Goal: Task Accomplishment & Management: Manage account settings

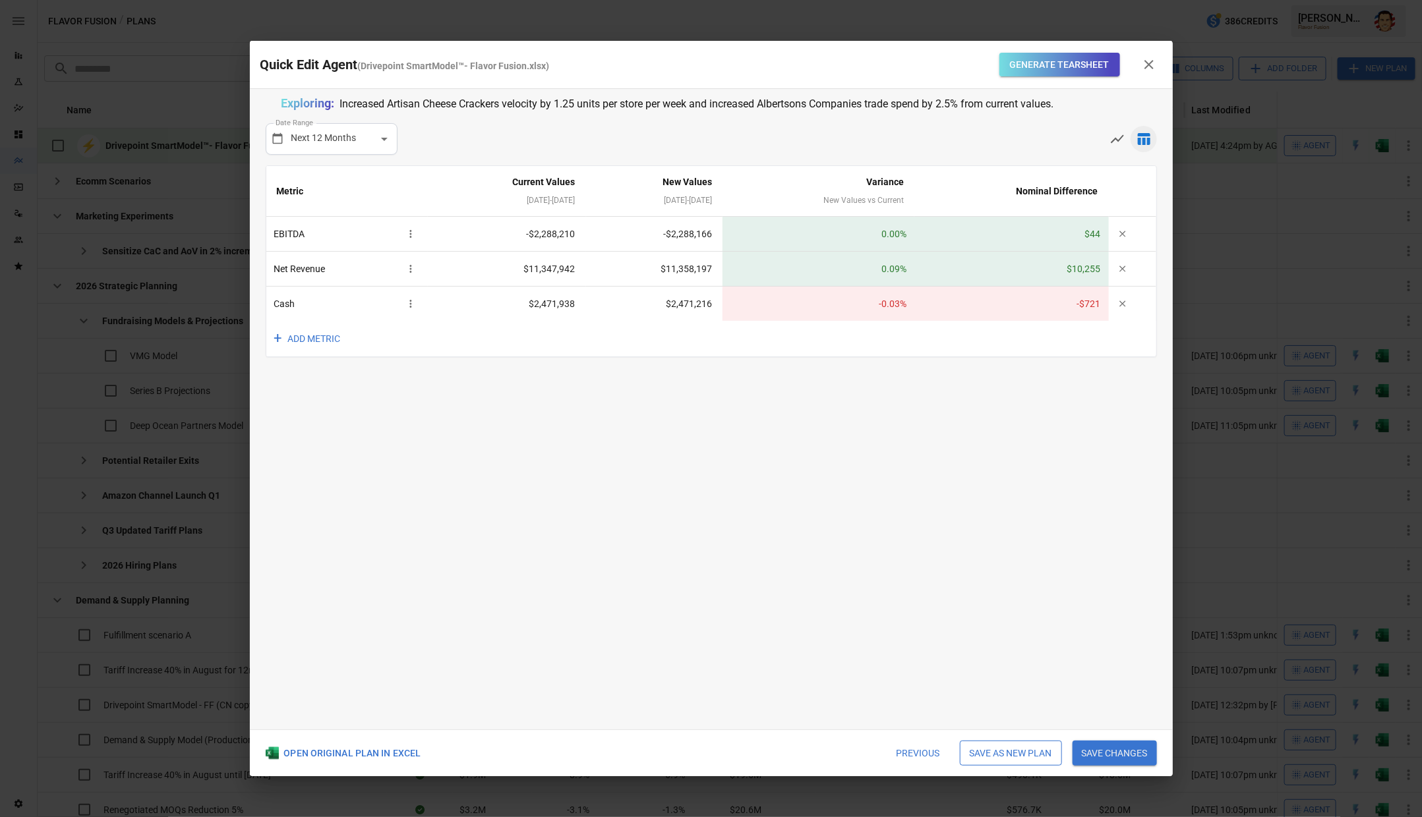
click at [1157, 62] on button "button" at bounding box center [1149, 64] width 26 height 26
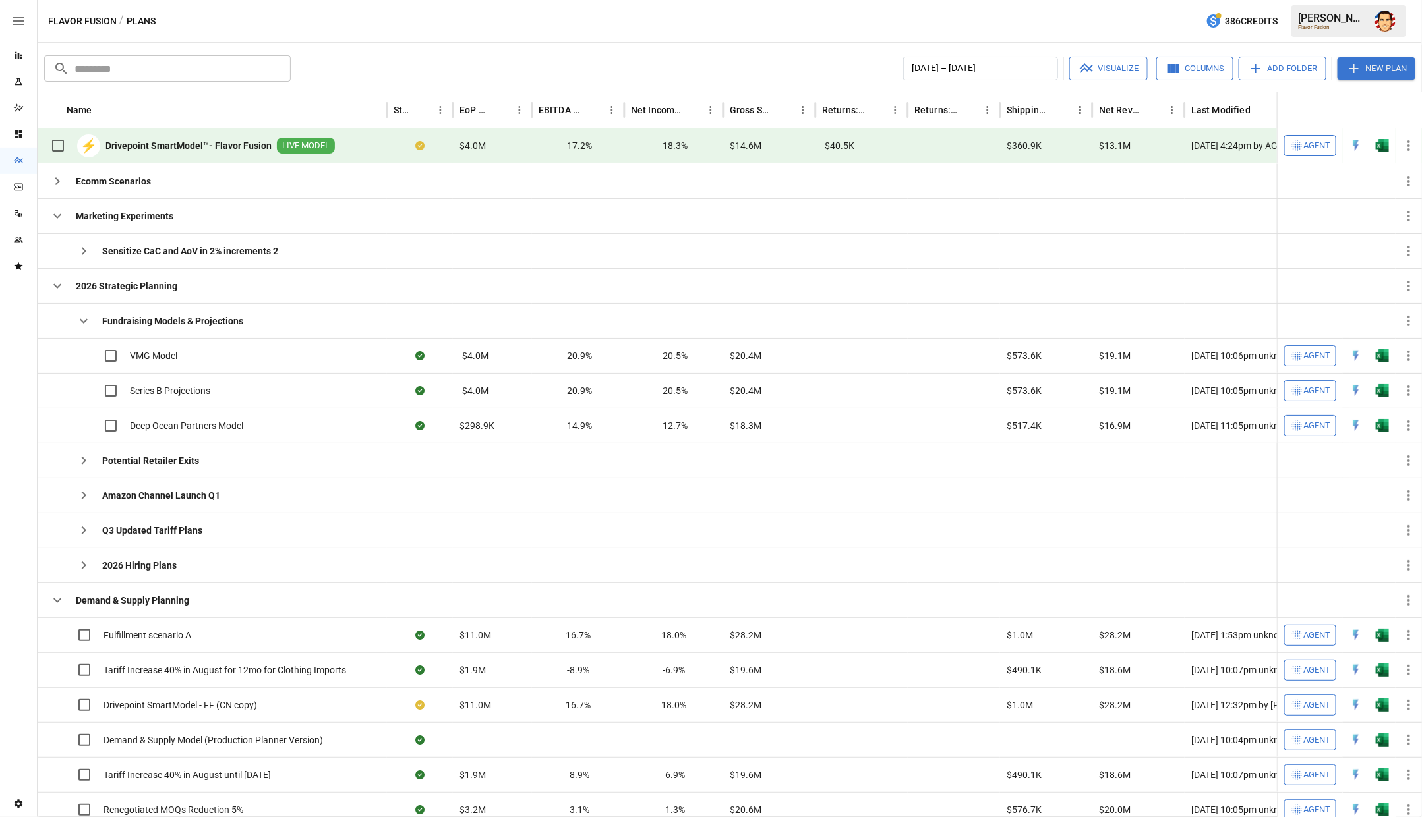
click at [836, 19] on div "Flavor Fusion / Plans 386 Credits [PERSON_NAME] Flavor Fusion" at bounding box center [730, 21] width 1384 height 42
click at [770, 22] on div "Flavor Fusion / Plans 386 Credits [PERSON_NAME] Flavor Fusion" at bounding box center [730, 21] width 1384 height 42
click at [705, 24] on div "Flavor Fusion / Plans 386 Credits [PERSON_NAME] Flavor Fusion" at bounding box center [730, 21] width 1384 height 42
click at [682, 40] on div "Flavor Fusion / Plans 386 Credits [PERSON_NAME] Flavor Fusion" at bounding box center [730, 21] width 1384 height 42
click at [655, 38] on div "Flavor Fusion / Plans 386 Credits [PERSON_NAME] Flavor Fusion" at bounding box center [730, 21] width 1384 height 42
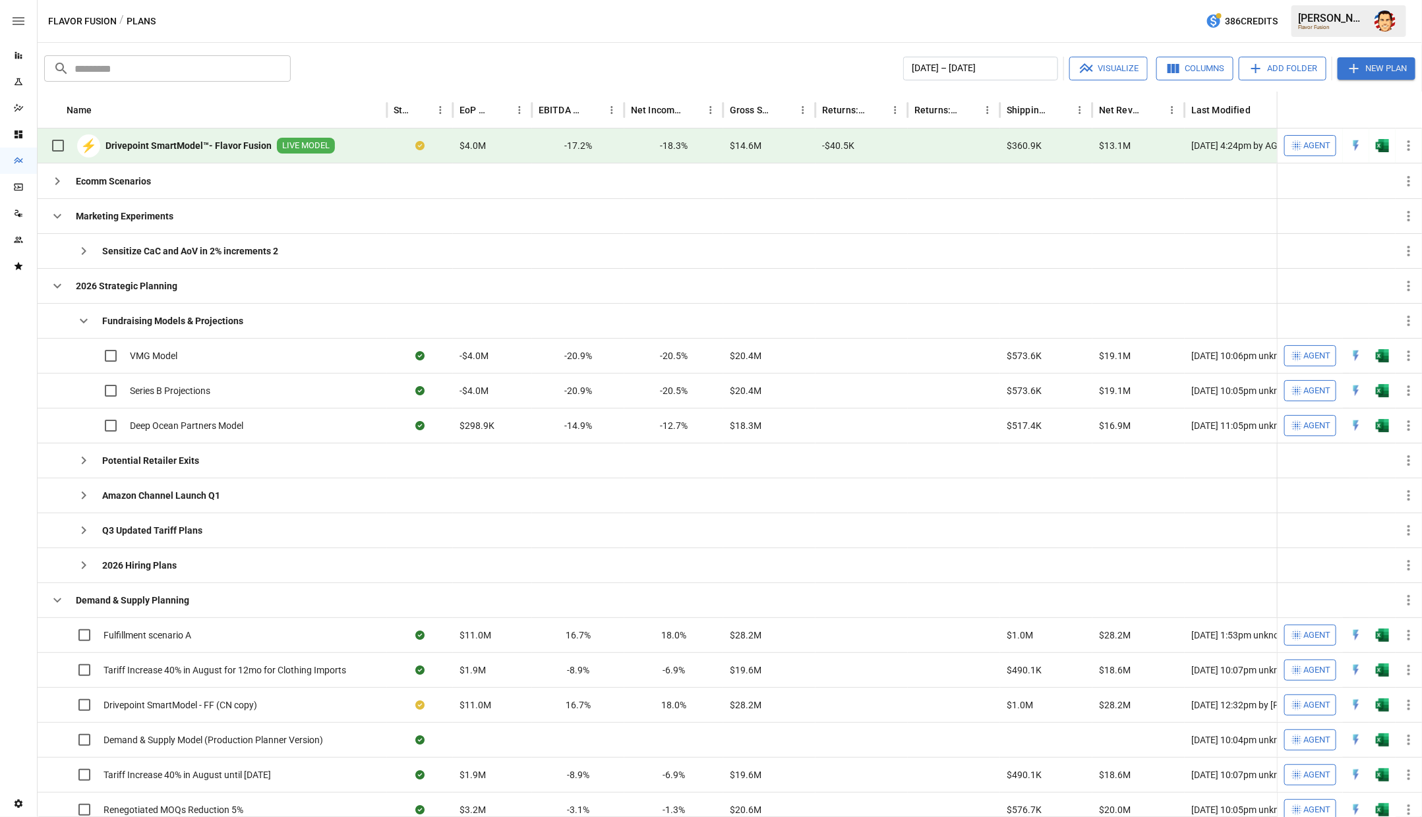
click at [15, 59] on icon "Reports" at bounding box center [18, 55] width 11 height 11
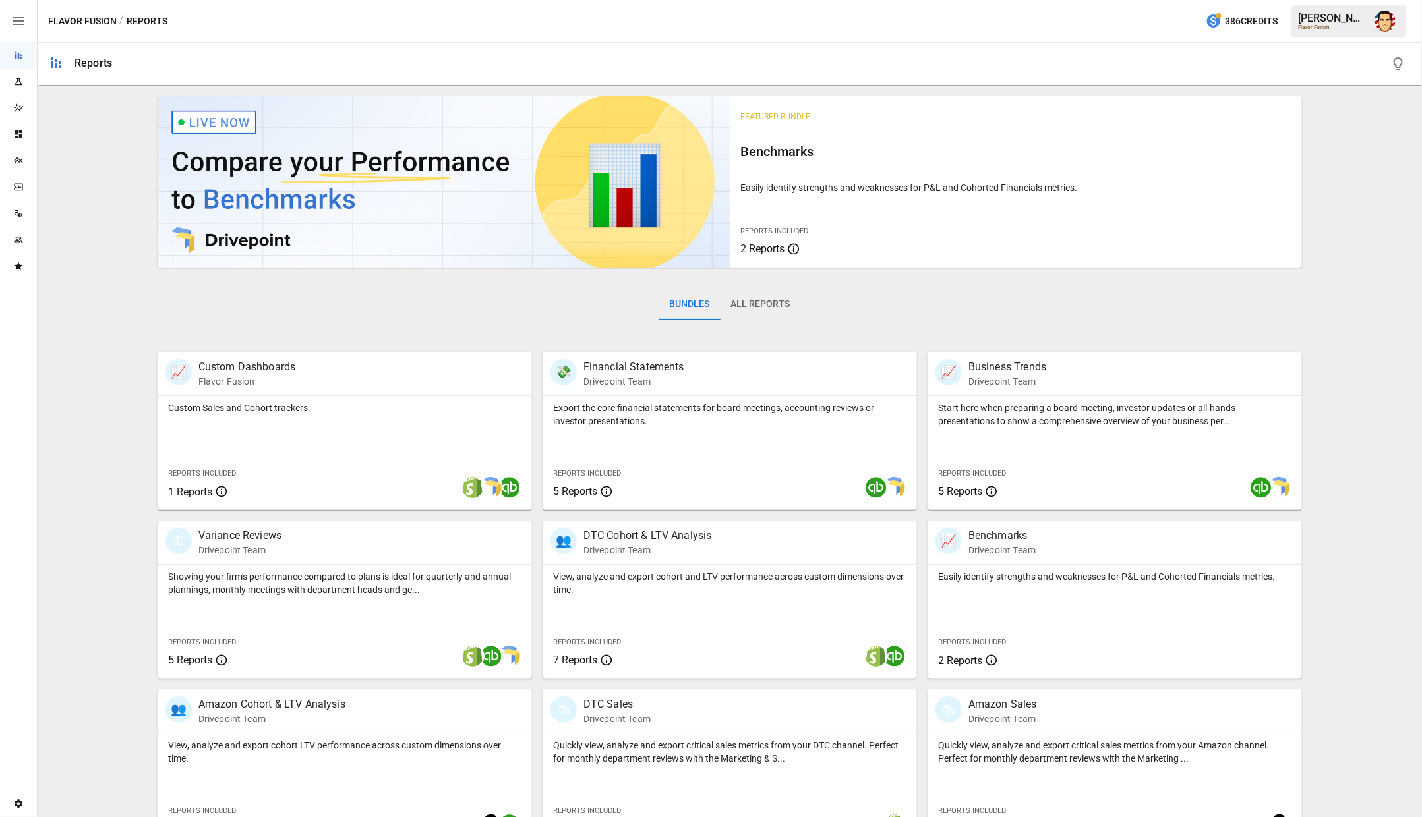
click at [186, 16] on div "Flavor Fusion / Reports 386 Credits [PERSON_NAME] Flavor Fusion" at bounding box center [730, 21] width 1384 height 42
click at [207, 41] on div "Flavor Fusion / Reports 386 Credits [PERSON_NAME] Flavor Fusion" at bounding box center [730, 21] width 1384 height 42
click at [119, 135] on div "Featured Bundle Benchmarks Easily identify strengths and weaknesses for P&L and…" at bounding box center [730, 553] width 1374 height 925
click at [111, 156] on div "Featured Bundle Benchmarks Easily identify strengths and weaknesses for P&L and…" at bounding box center [730, 553] width 1374 height 925
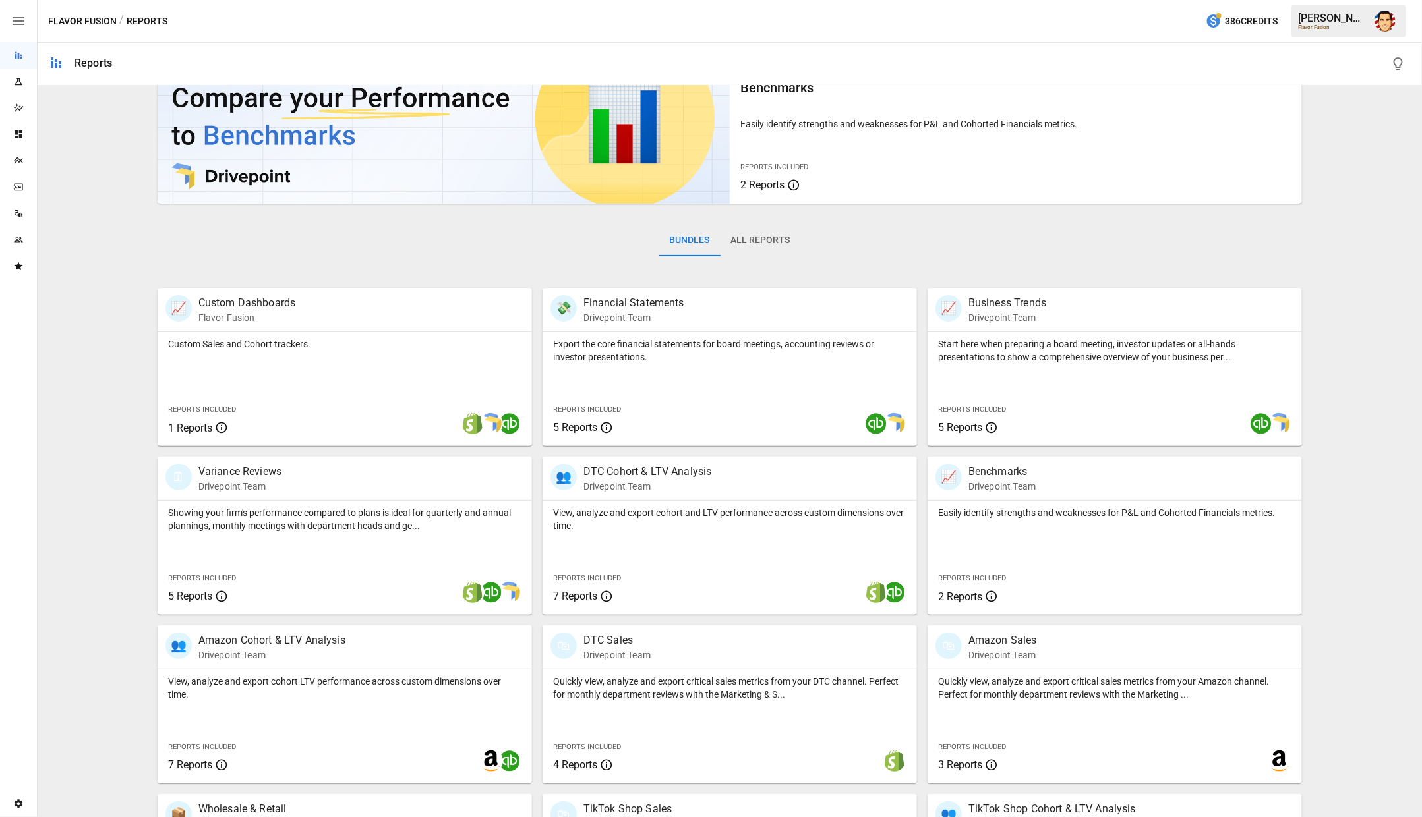
scroll to position [55, 0]
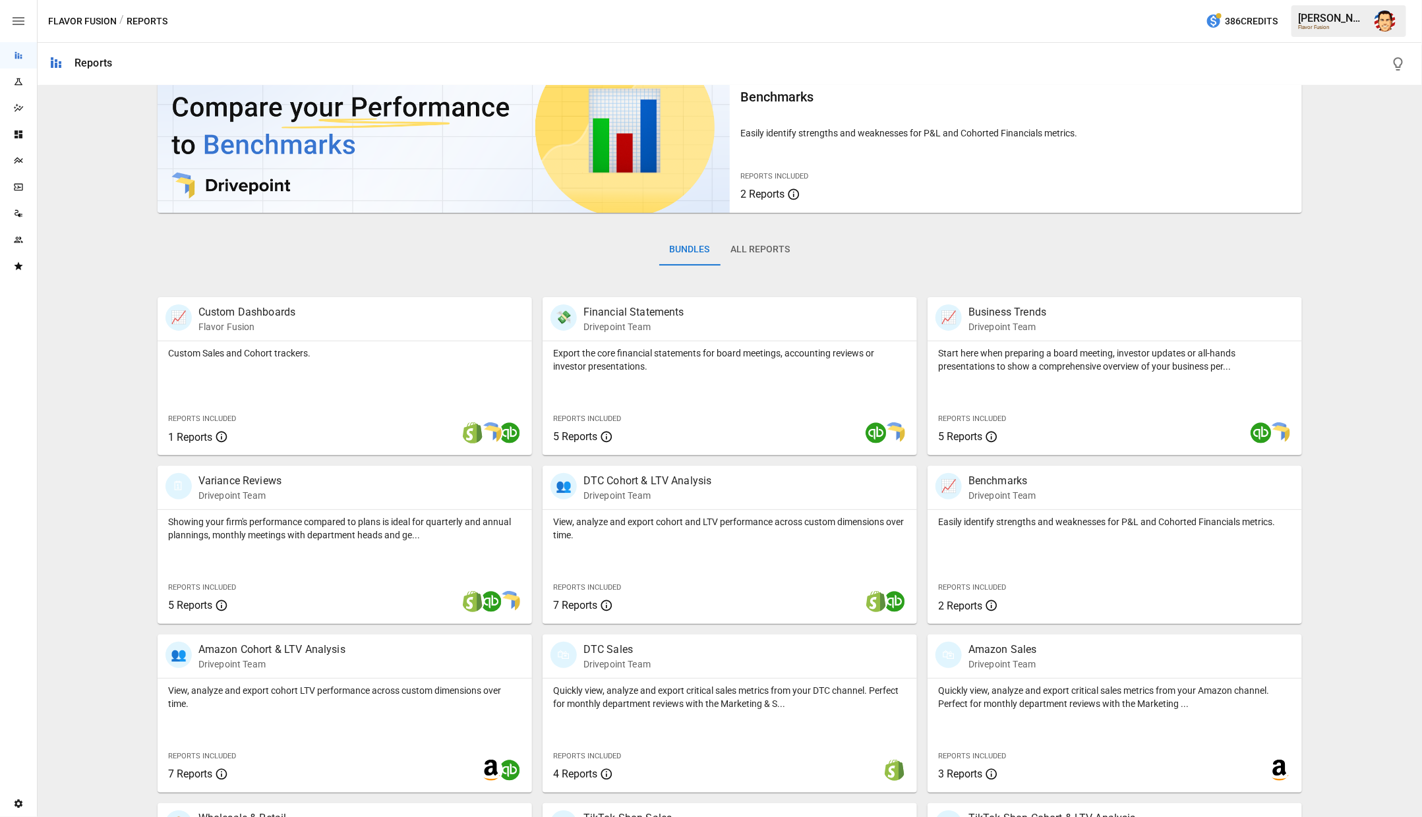
click at [111, 182] on div "Featured Bundle Benchmarks Easily identify strengths and weaknesses for P&L and…" at bounding box center [730, 498] width 1374 height 925
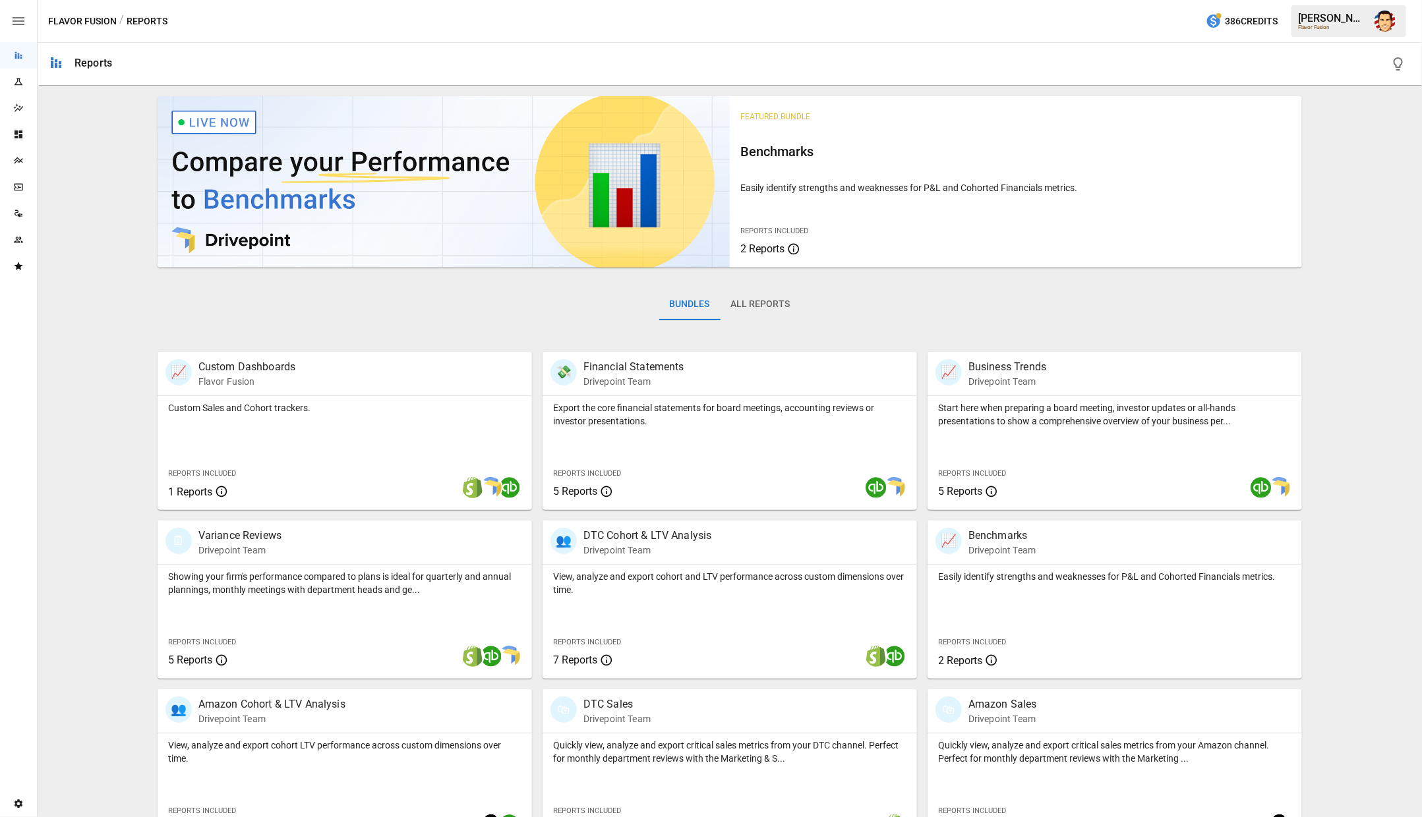
click at [19, 802] on icon "Settings" at bounding box center [19, 804] width 8 height 9
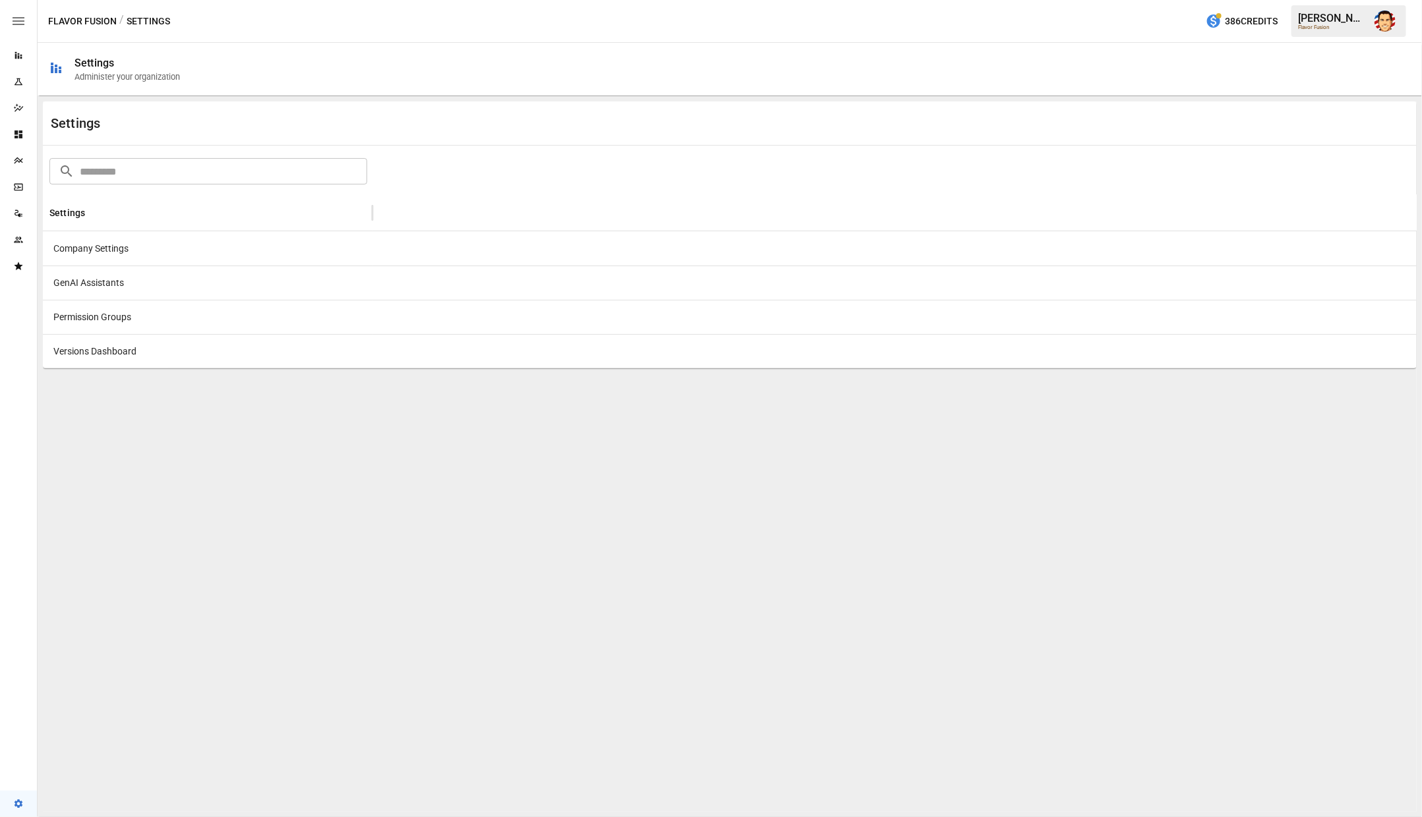
click at [111, 245] on div "Company Settings" at bounding box center [208, 248] width 330 height 34
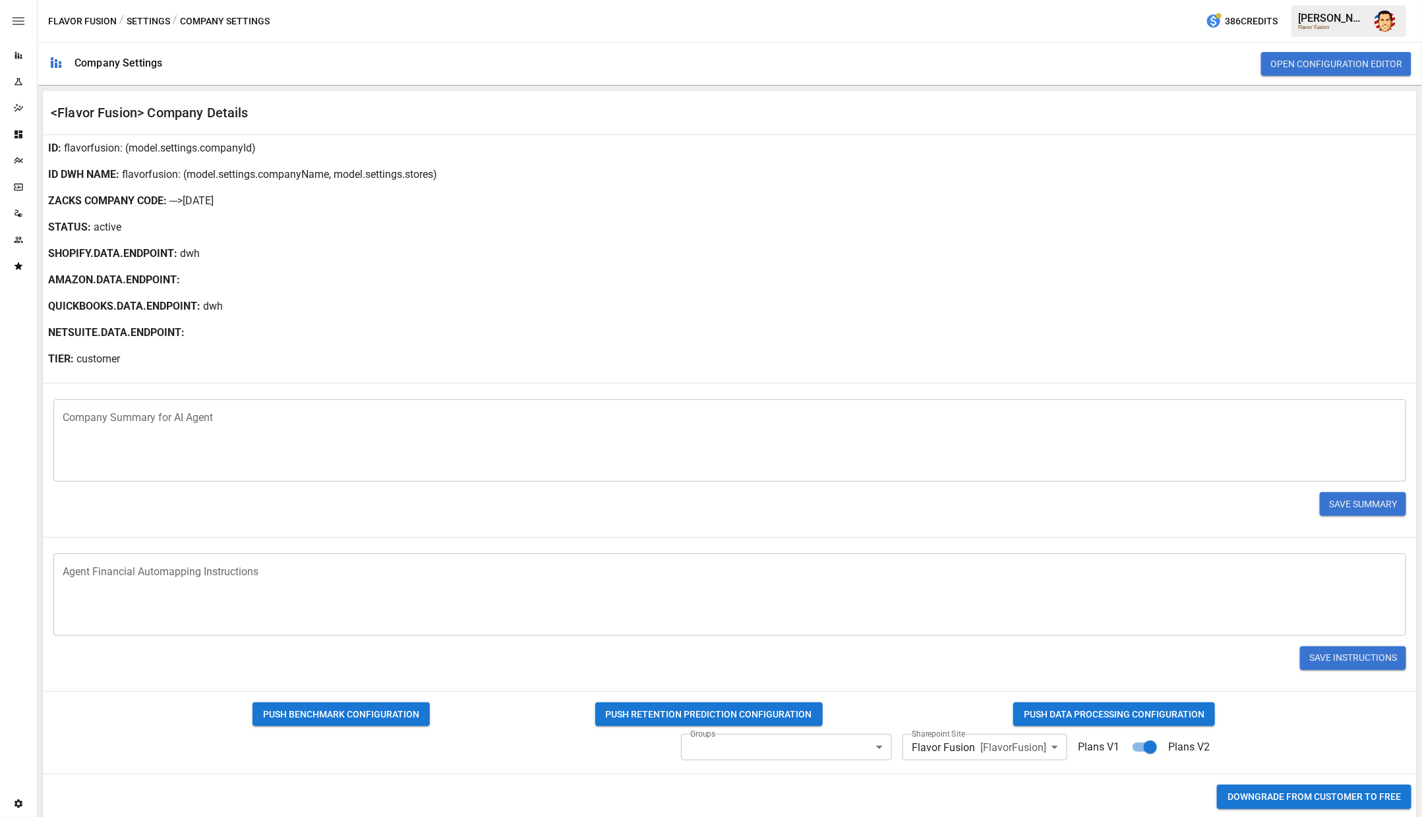
click at [382, 66] on div "Open Configuration Editor" at bounding box center [792, 64] width 1238 height 42
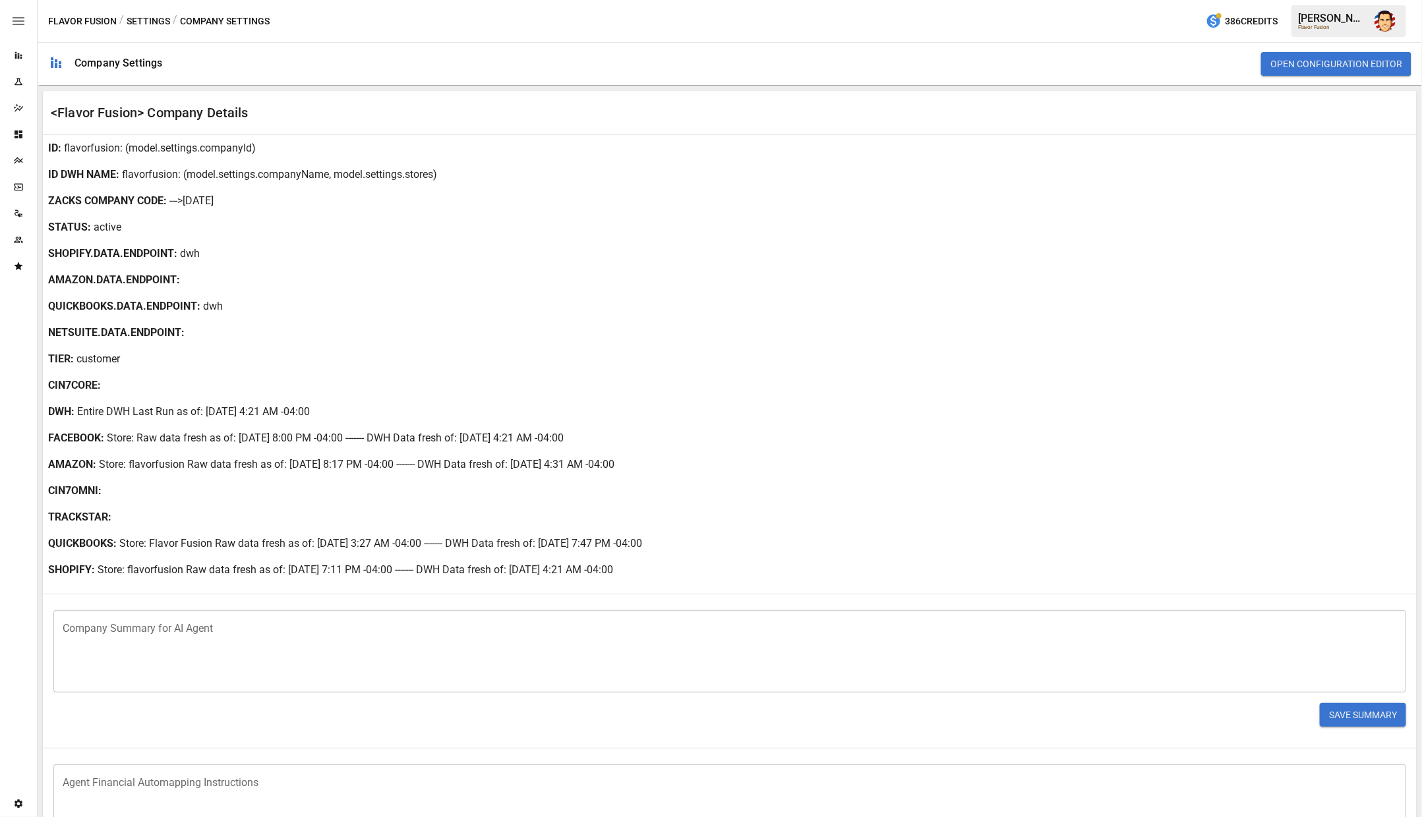
click at [146, 17] on button "Settings" at bounding box center [149, 21] width 44 height 16
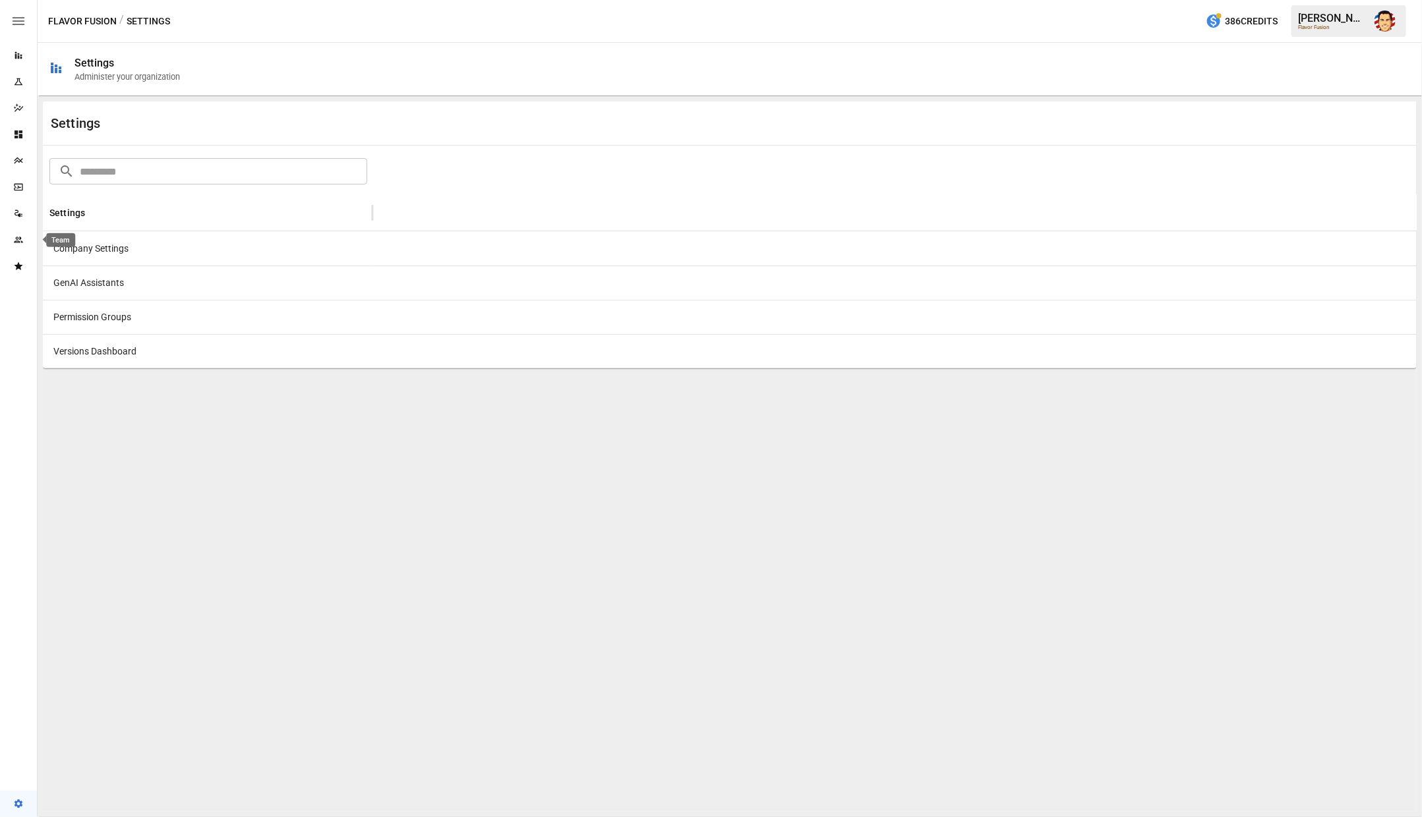
click at [21, 236] on icon "Team" at bounding box center [18, 240] width 11 height 11
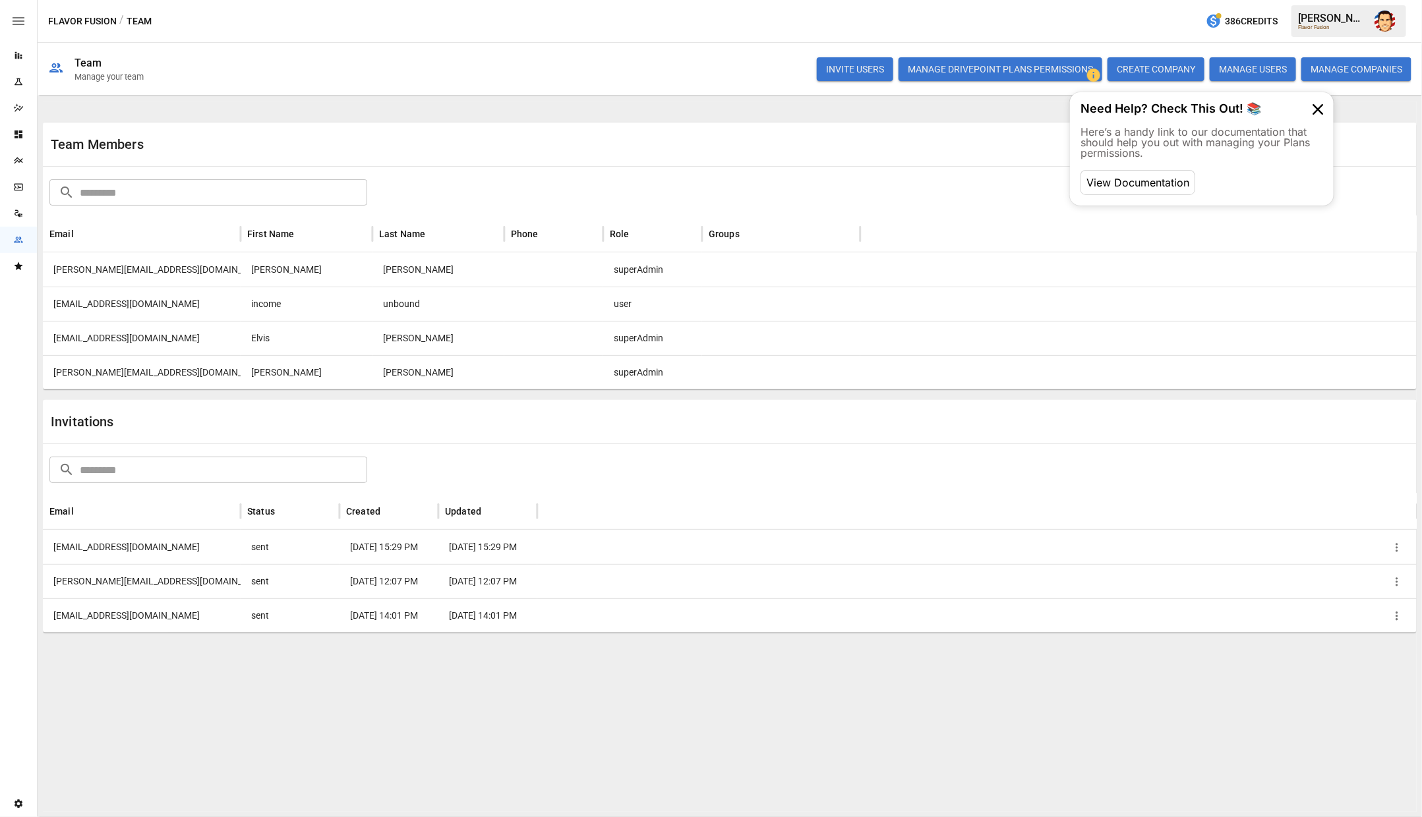
click at [1235, 69] on button "MANAGE USERS" at bounding box center [1252, 69] width 86 height 24
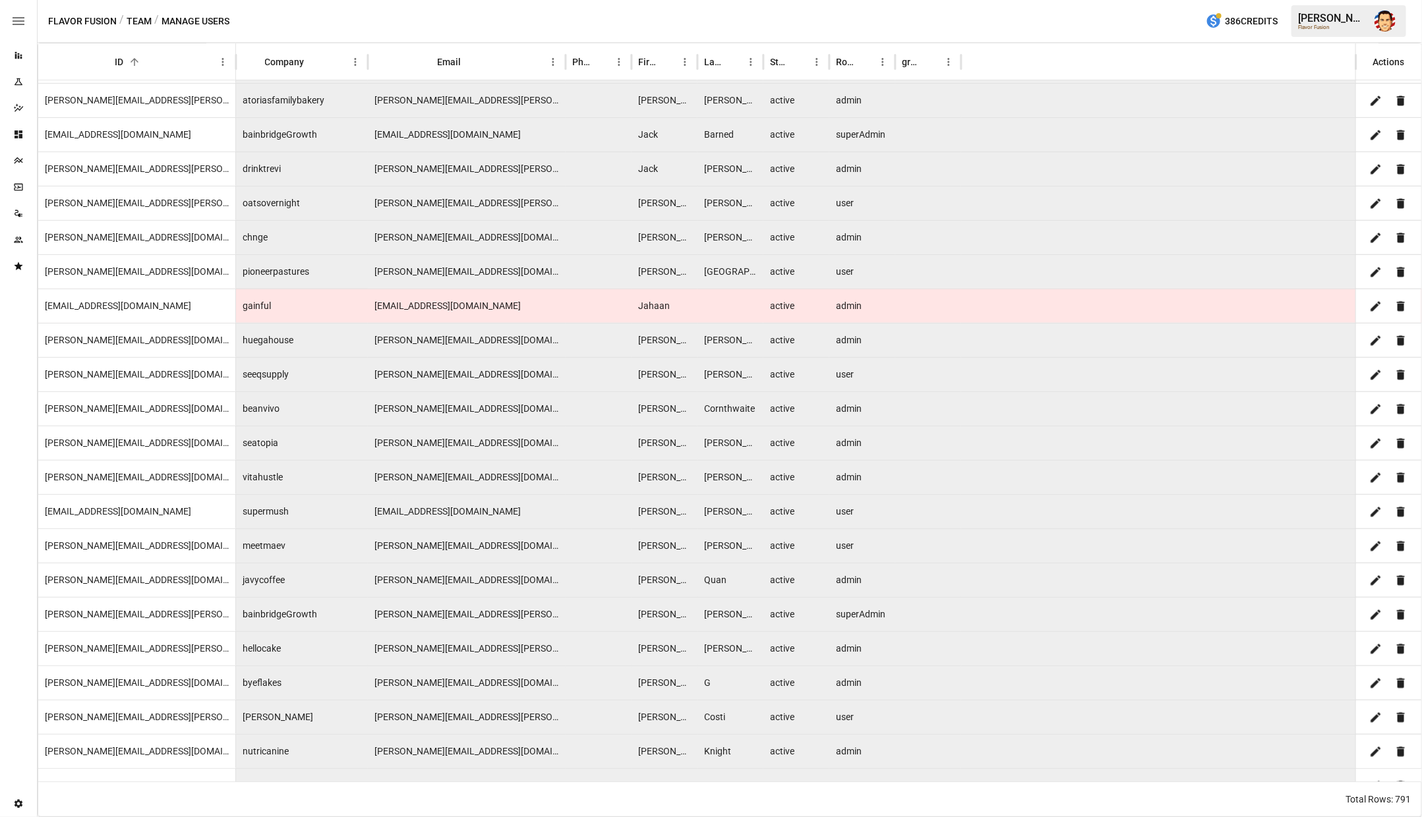
click at [1390, 22] on img "Austin Gardner-Smith" at bounding box center [1384, 21] width 21 height 21
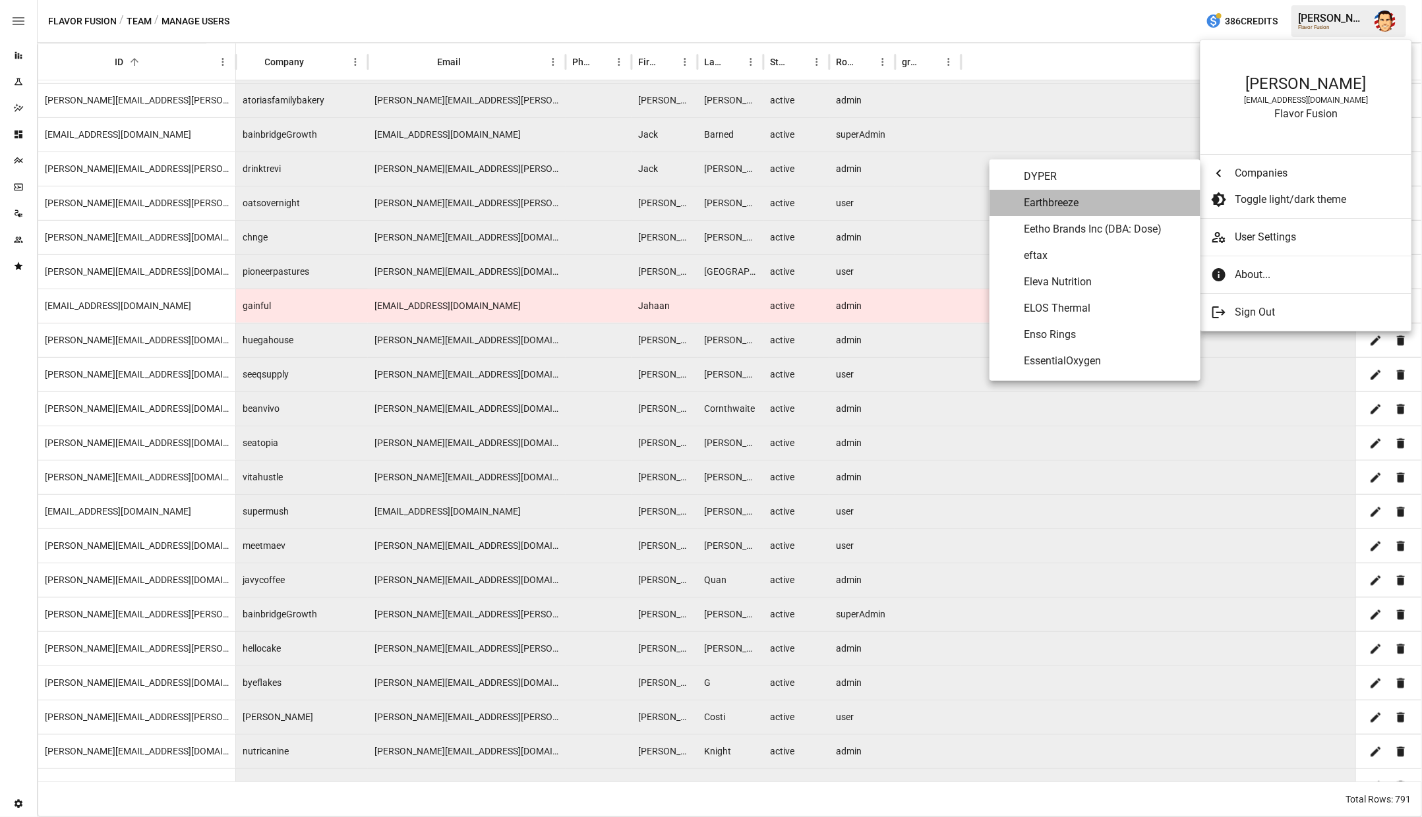
click at [1070, 206] on span "Earthbreeze" at bounding box center [1107, 203] width 166 height 16
